Goal: Information Seeking & Learning: Learn about a topic

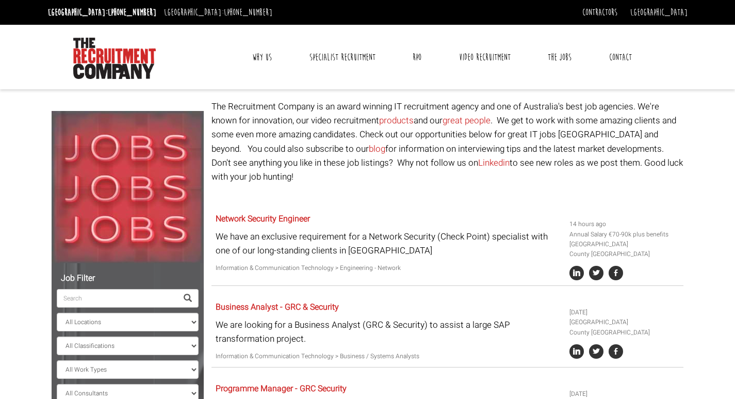
click at [145, 298] on input "search" at bounding box center [117, 298] width 121 height 19
click at [113, 300] on input "search" at bounding box center [117, 298] width 121 height 19
paste input "2 x Senior Data Engineers -"
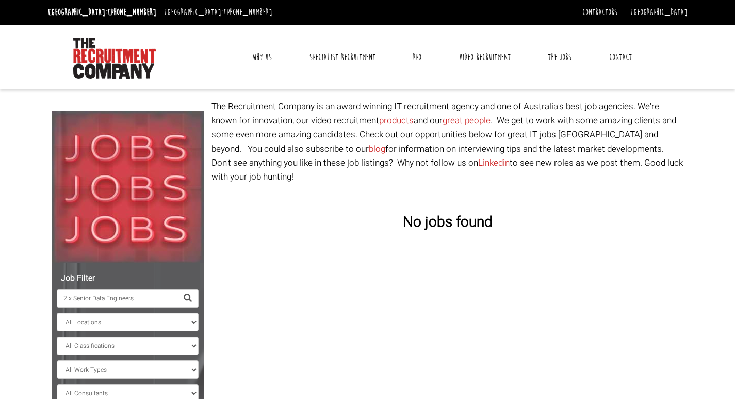
click at [189, 295] on span at bounding box center [188, 298] width 8 height 8
drag, startPoint x: 90, startPoint y: 295, endPoint x: 0, endPoint y: 305, distance: 90.8
click at [0, 305] on body "[GEOGRAPHIC_DATA]: [PHONE_NUMBER] [GEOGRAPHIC_DATA]: [PHONE_NUMBER] Contractors…" at bounding box center [367, 239] width 735 height 479
click at [192, 297] on span at bounding box center [187, 298] width 21 height 19
click at [185, 294] on span at bounding box center [188, 298] width 8 height 8
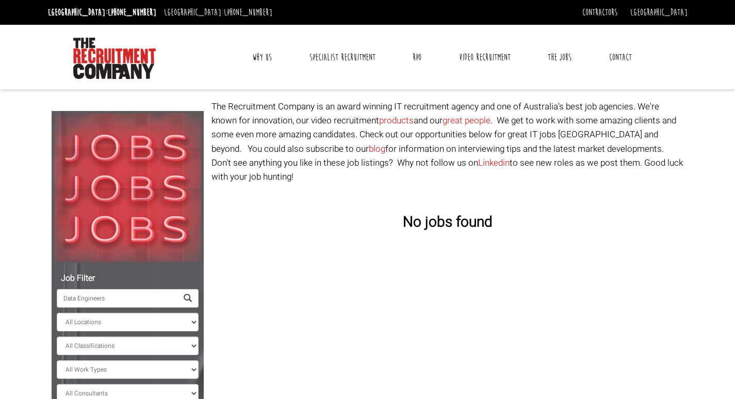
click at [185, 294] on span at bounding box center [188, 298] width 8 height 8
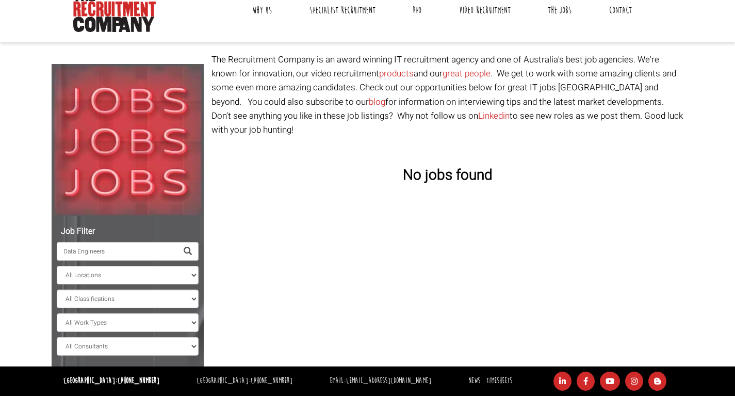
scroll to position [90, 0]
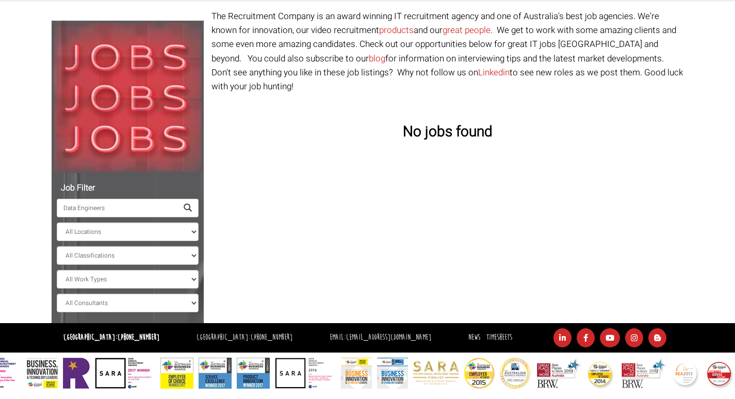
click at [140, 203] on input "Data Engineers" at bounding box center [117, 208] width 121 height 19
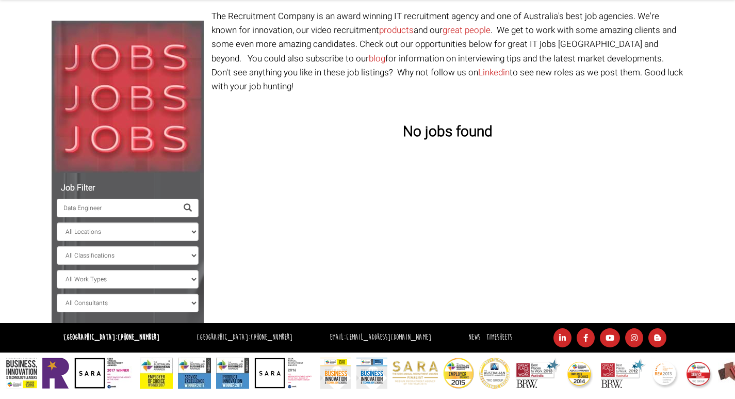
type input "Data Engineer"
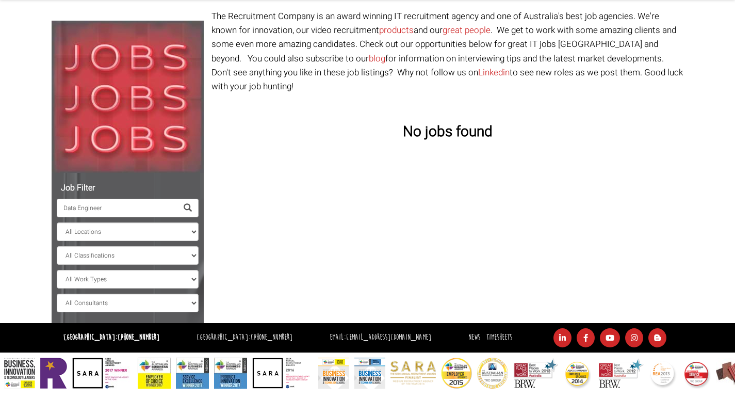
click at [188, 205] on span at bounding box center [188, 208] width 8 height 8
